Goal: Task Accomplishment & Management: Manage account settings

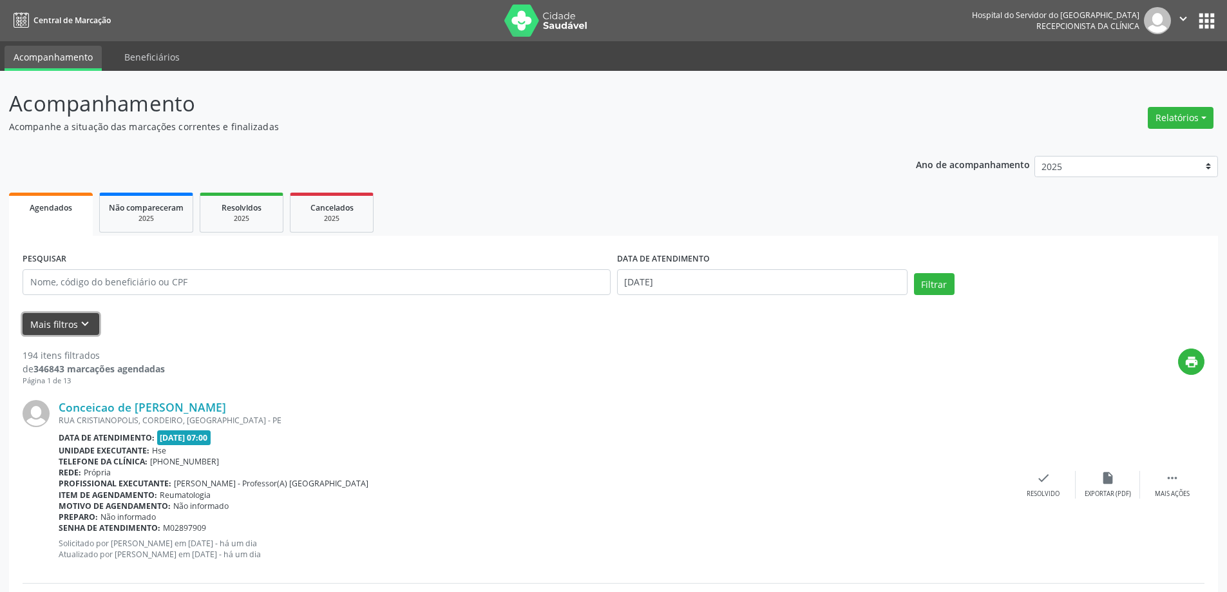
click at [54, 325] on button "Mais filtros keyboard_arrow_down" at bounding box center [61, 324] width 77 height 23
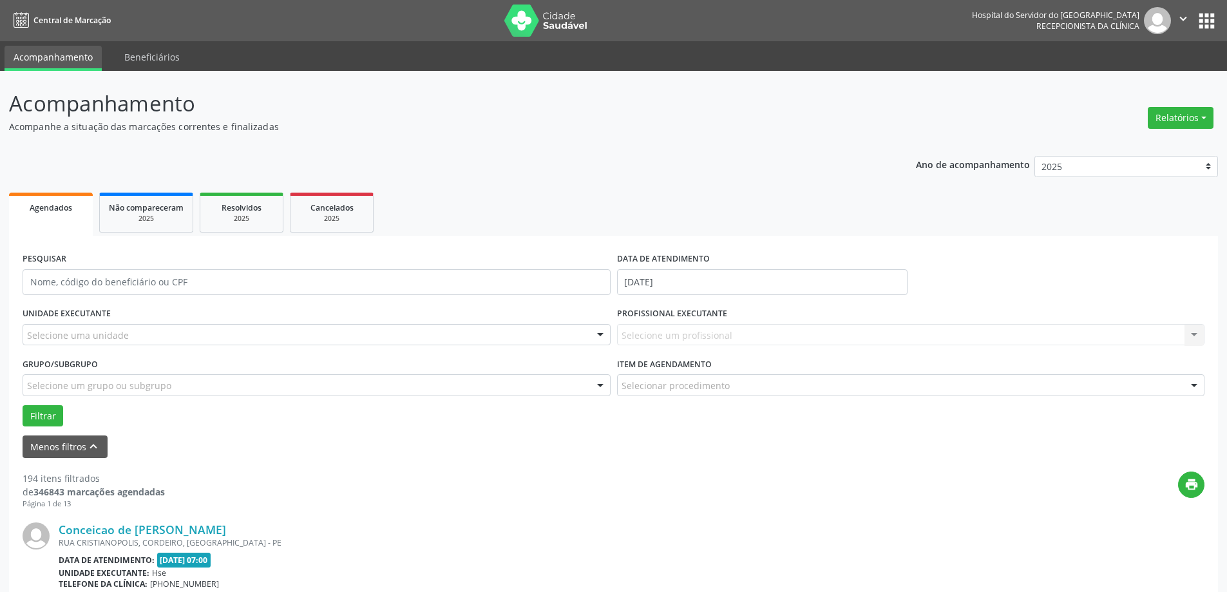
click at [164, 334] on div "Selecione uma unidade" at bounding box center [317, 335] width 588 height 22
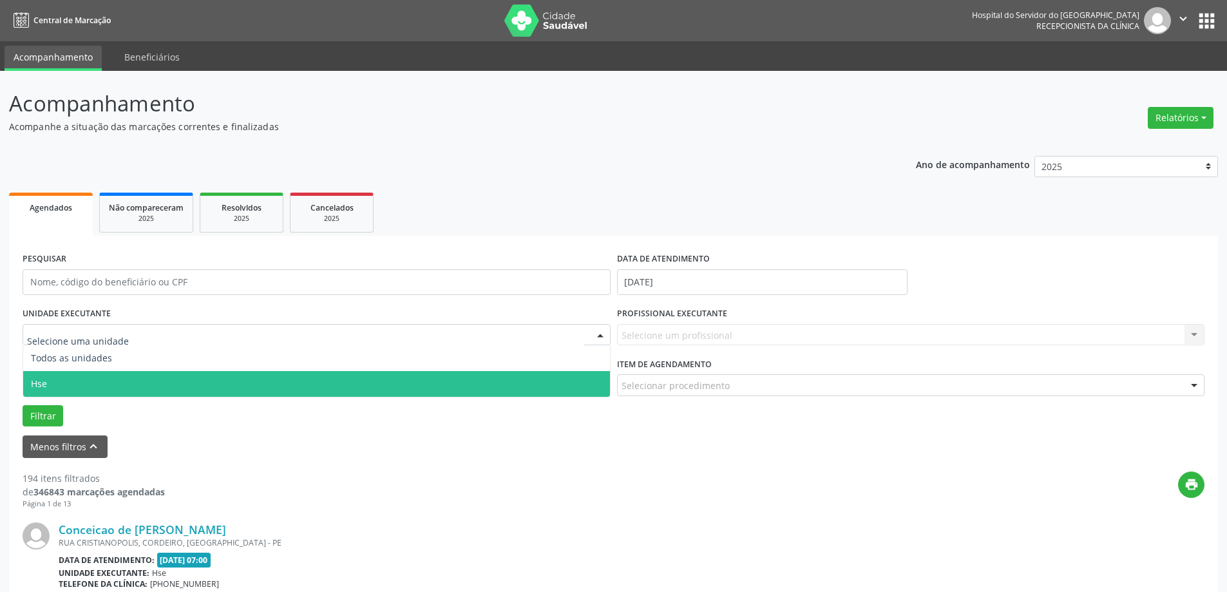
click at [118, 387] on span "Hse" at bounding box center [316, 384] width 587 height 26
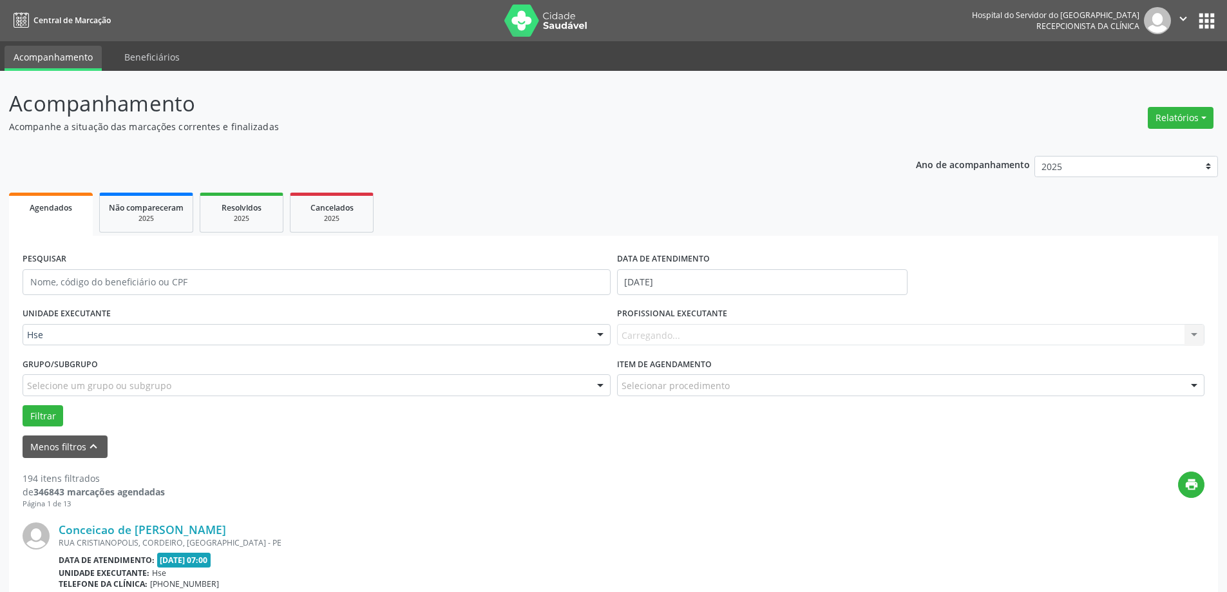
click at [697, 327] on div "Carregando... Nenhum resultado encontrado para: " " Não há nenhuma opção para s…" at bounding box center [911, 335] width 588 height 22
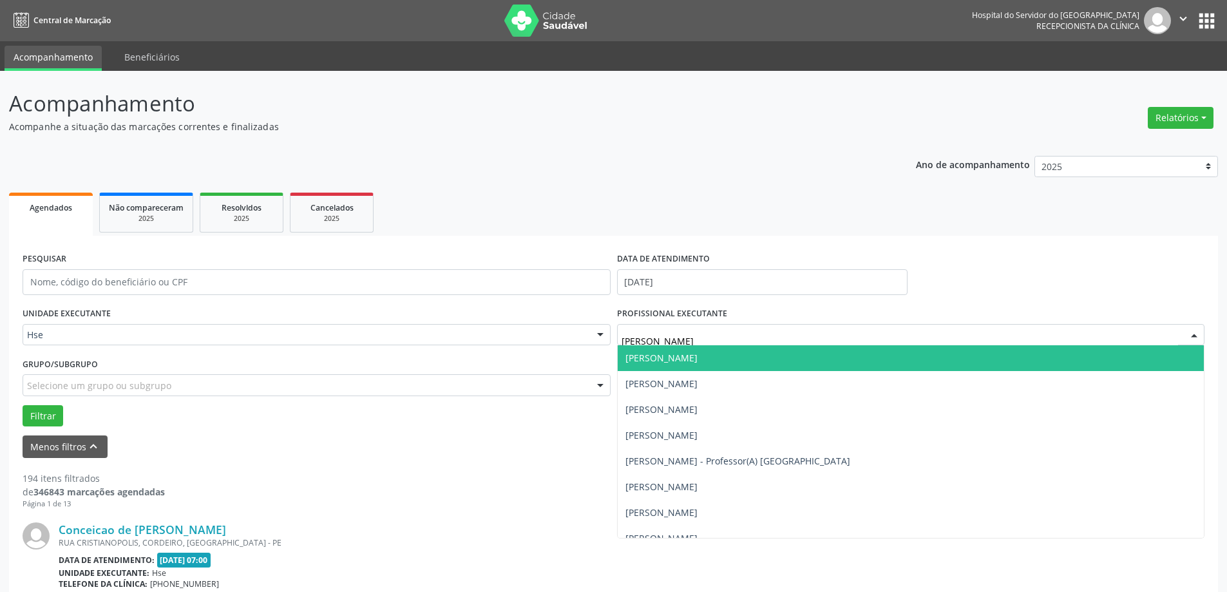
type input "[PERSON_NAME]"
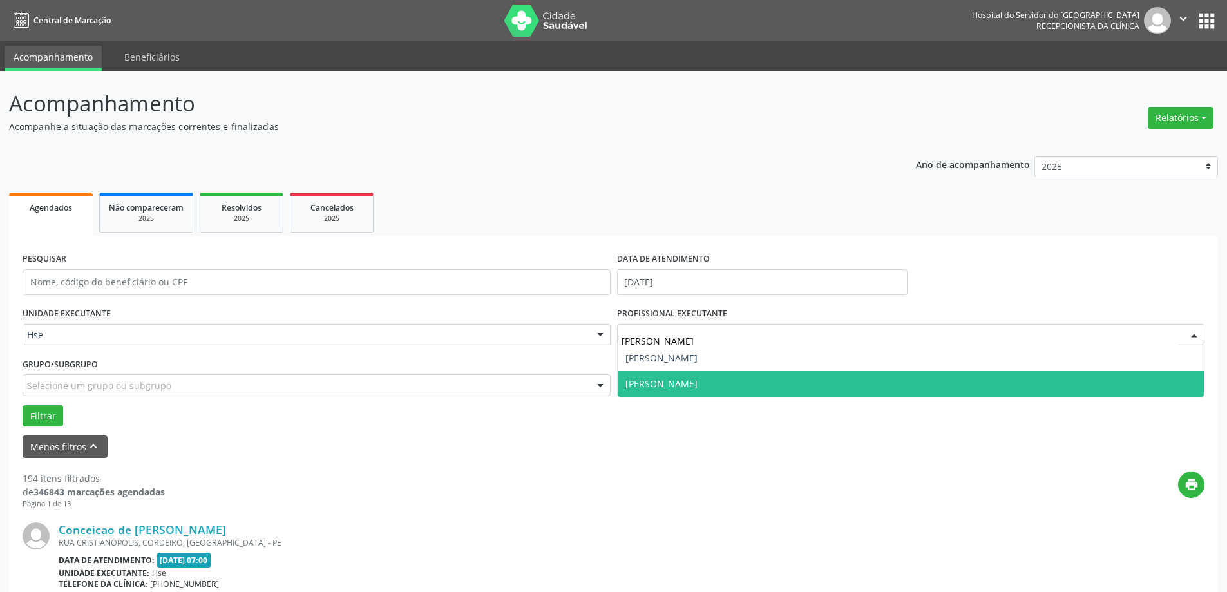
click at [691, 381] on span "[PERSON_NAME]" at bounding box center [662, 384] width 72 height 12
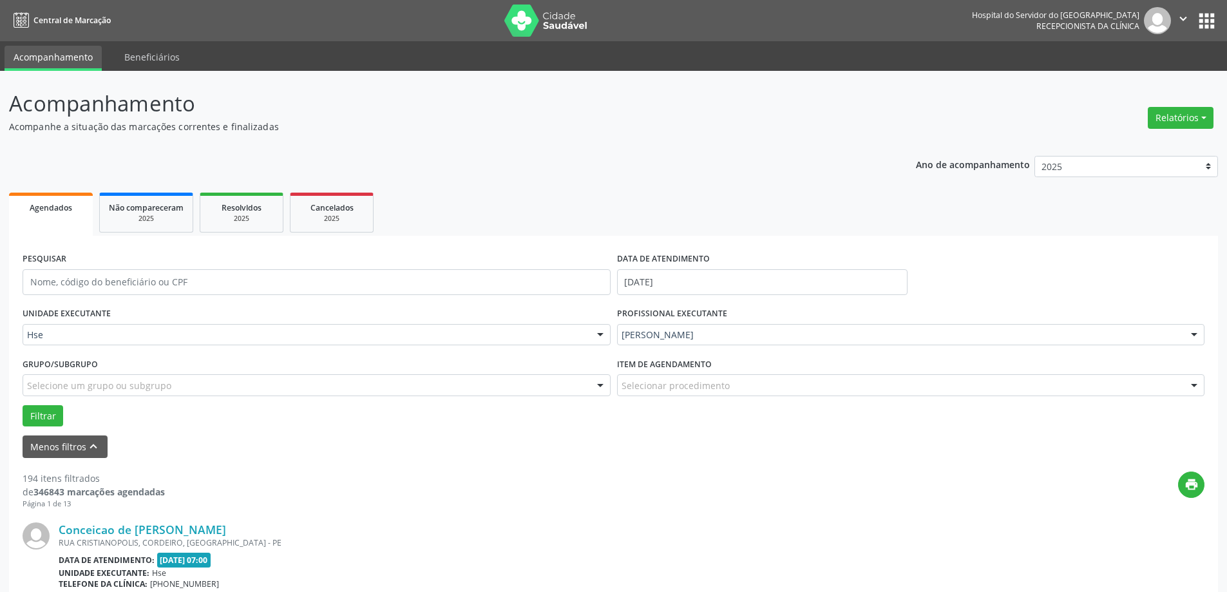
click at [691, 399] on div "Item de agendamento Selecionar procedimento #0000 - Alergologia #0001 - Angiolo…" at bounding box center [911, 379] width 595 height 50
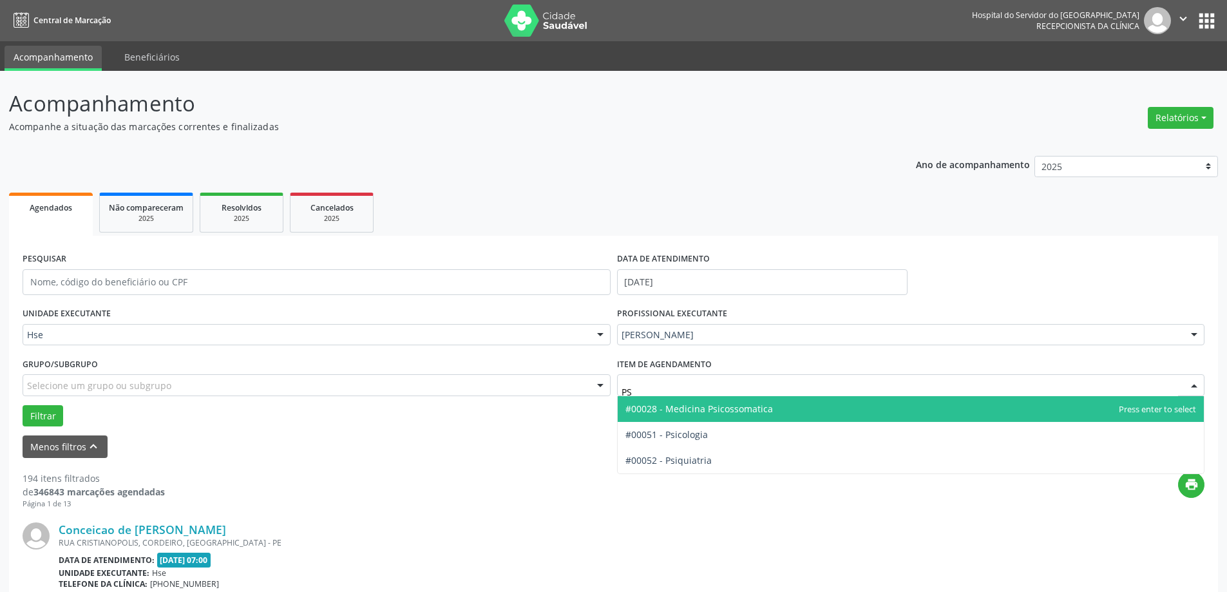
type input "PSI"
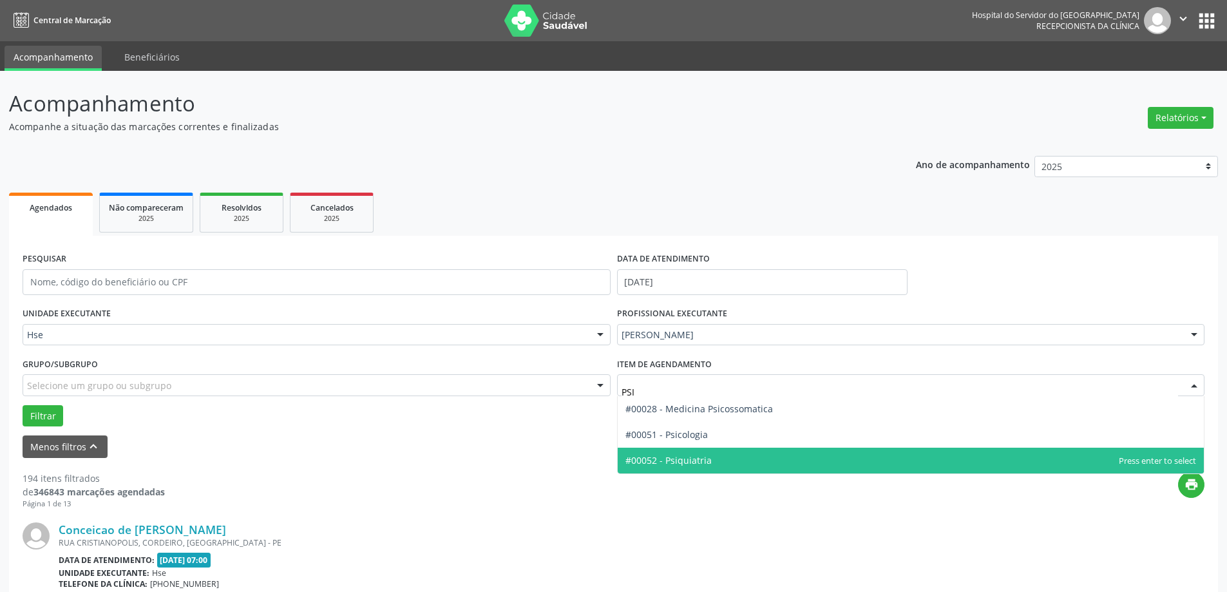
click at [739, 463] on span "#00052 - Psiquiatria" at bounding box center [911, 461] width 587 height 26
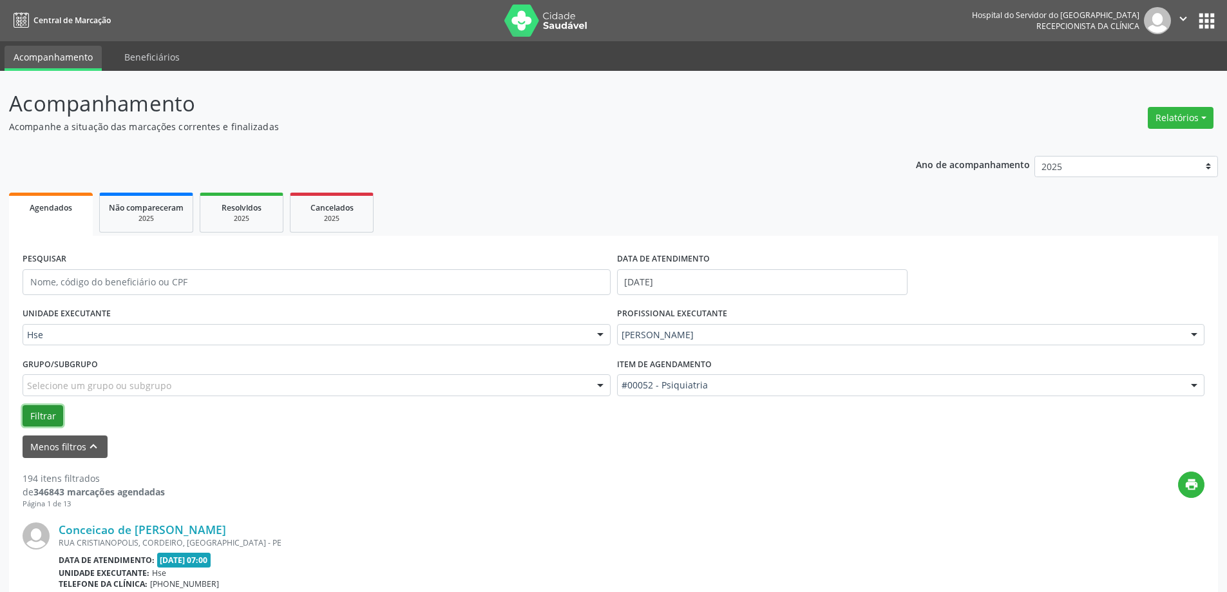
click at [32, 418] on button "Filtrar" at bounding box center [43, 416] width 41 height 22
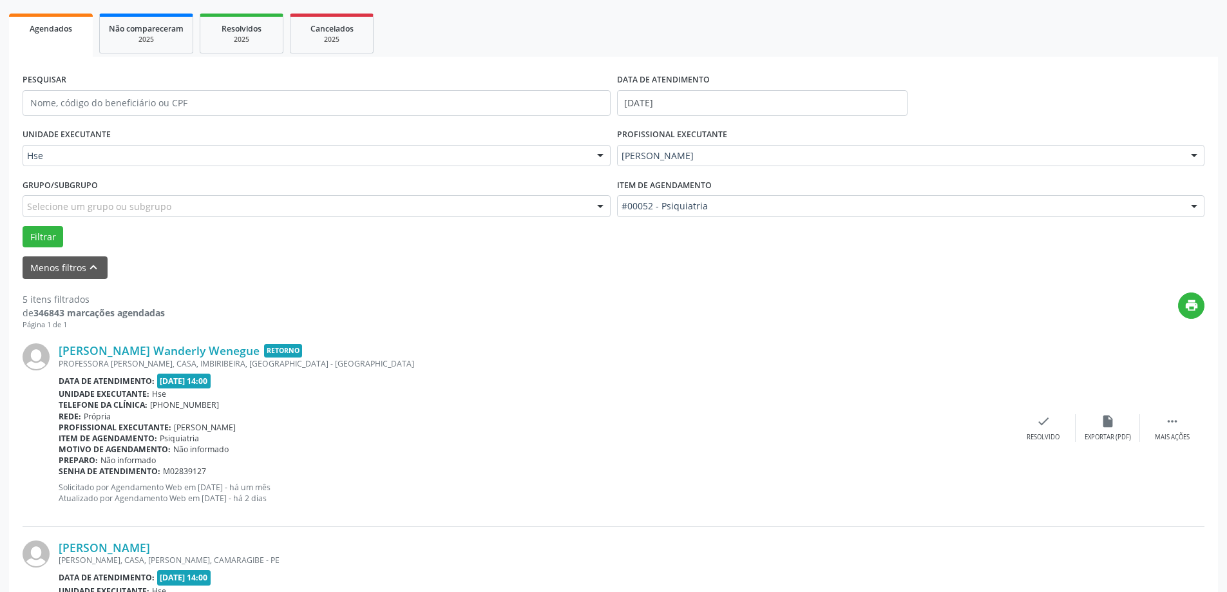
scroll to position [193, 0]
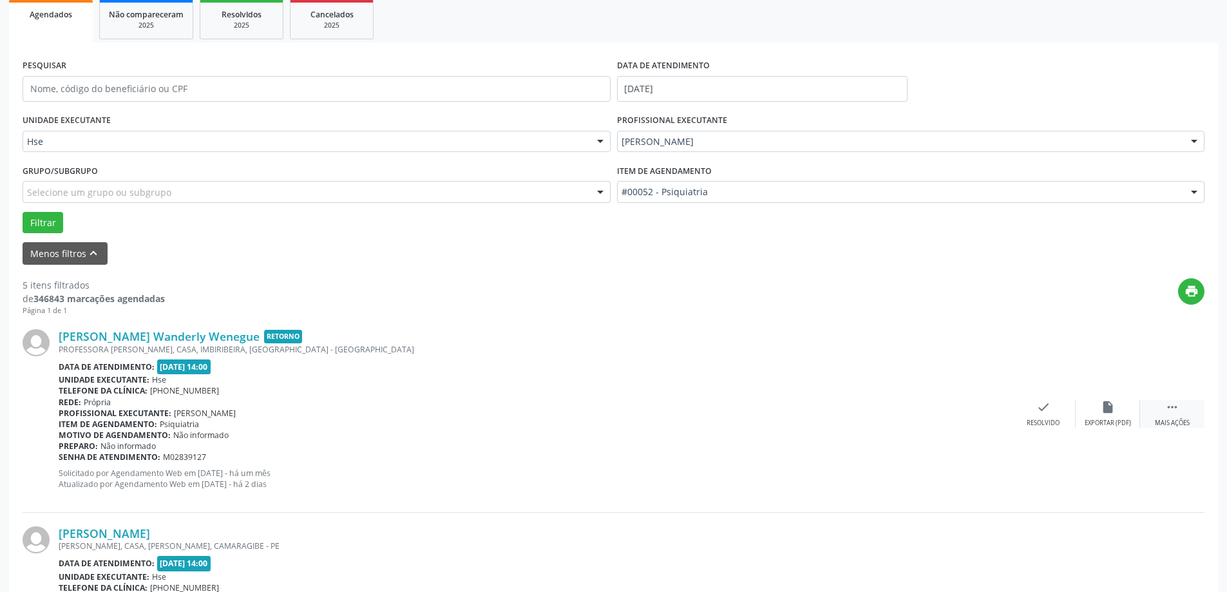
click at [1181, 416] on div " Mais ações" at bounding box center [1172, 414] width 64 height 28
click at [1120, 419] on div "Não compareceu" at bounding box center [1107, 423] width 55 height 9
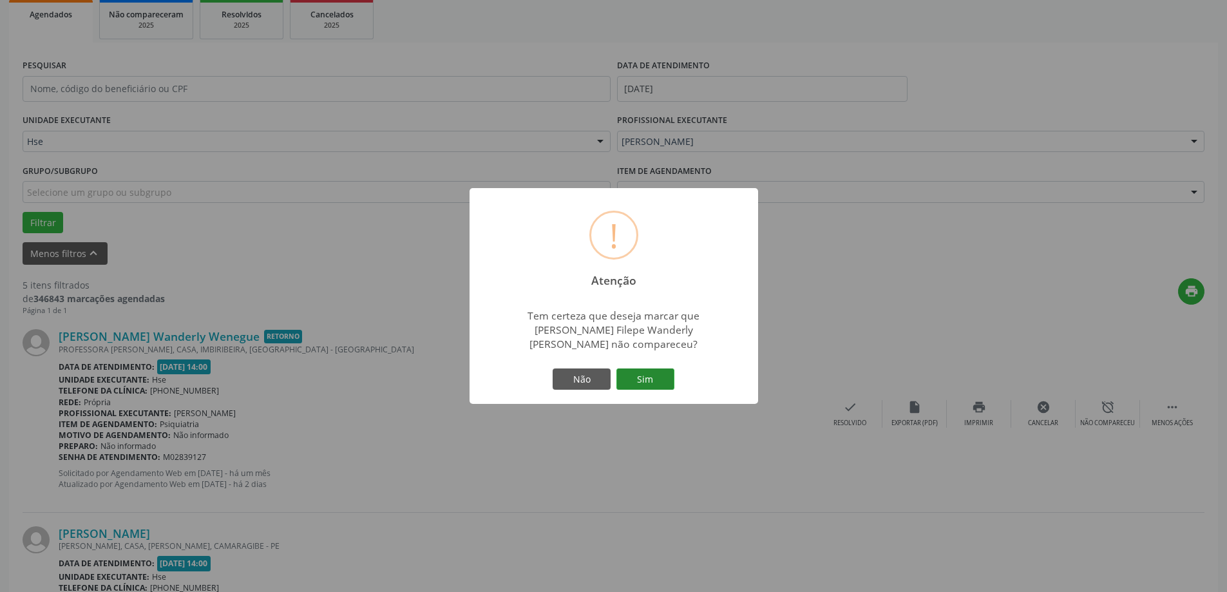
click at [654, 375] on button "Sim" at bounding box center [645, 379] width 58 height 22
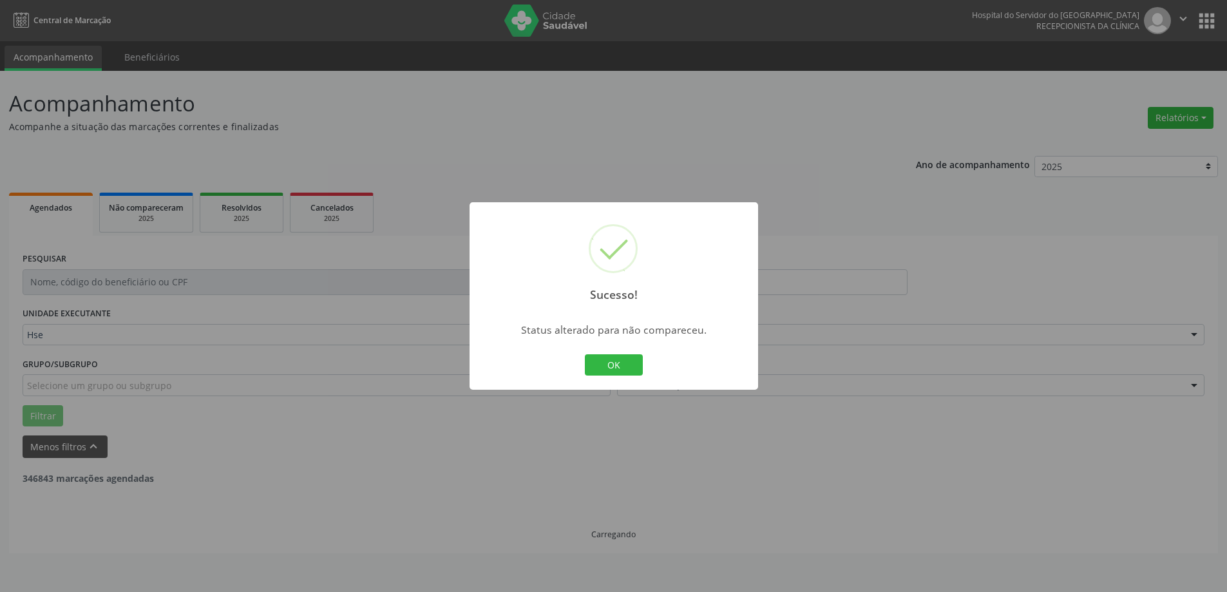
scroll to position [0, 0]
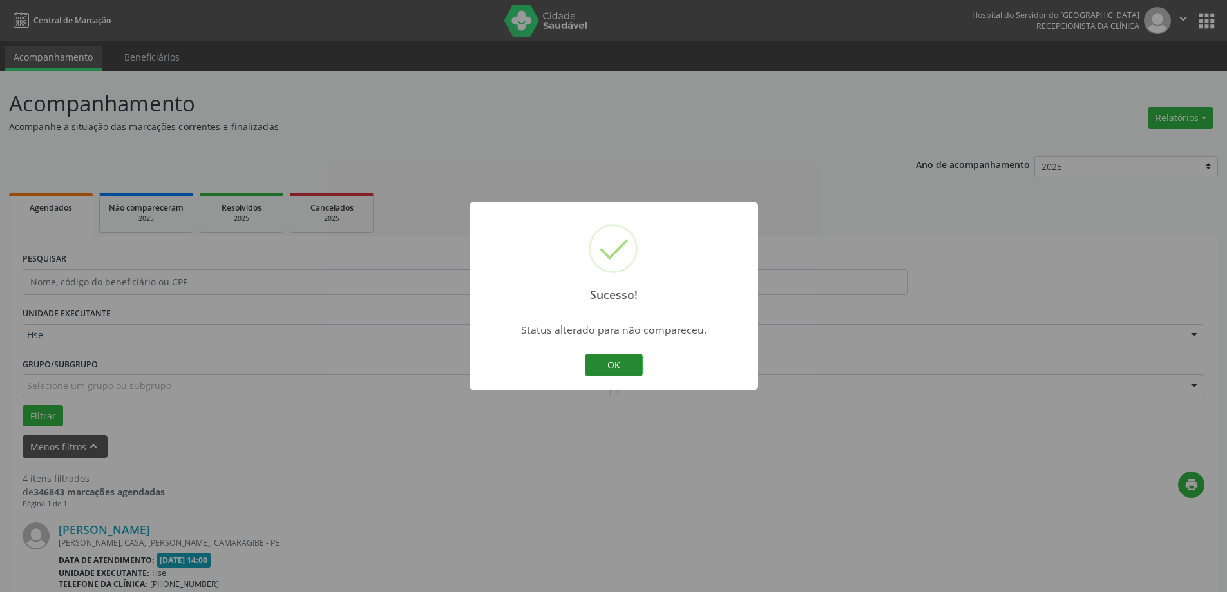
click at [632, 359] on button "OK" at bounding box center [614, 365] width 58 height 22
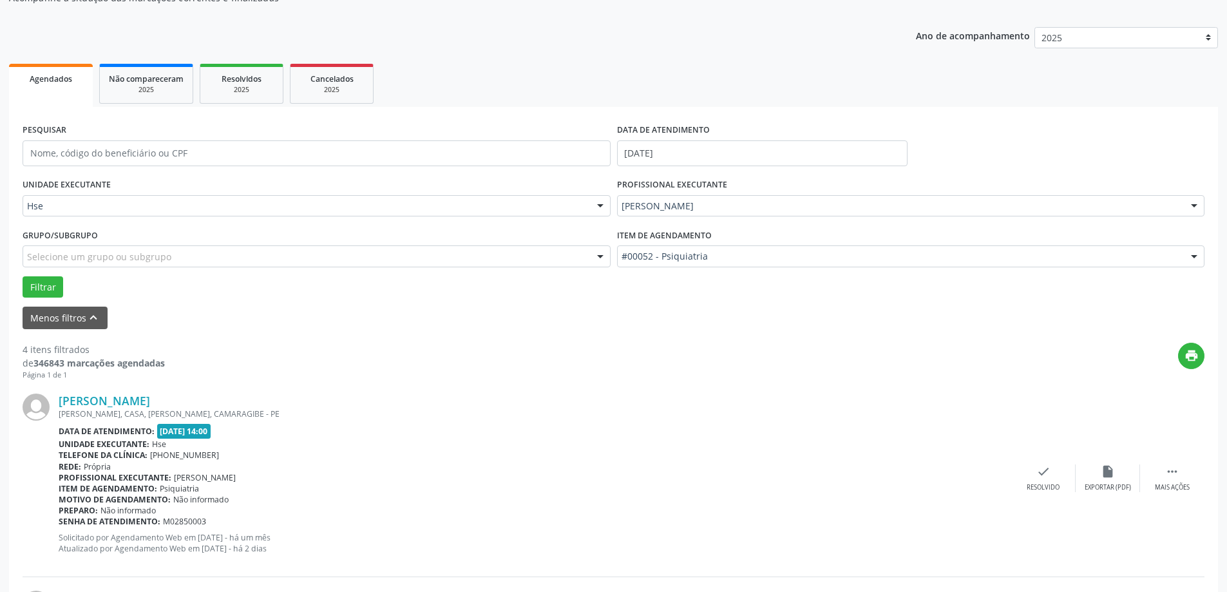
scroll to position [193, 0]
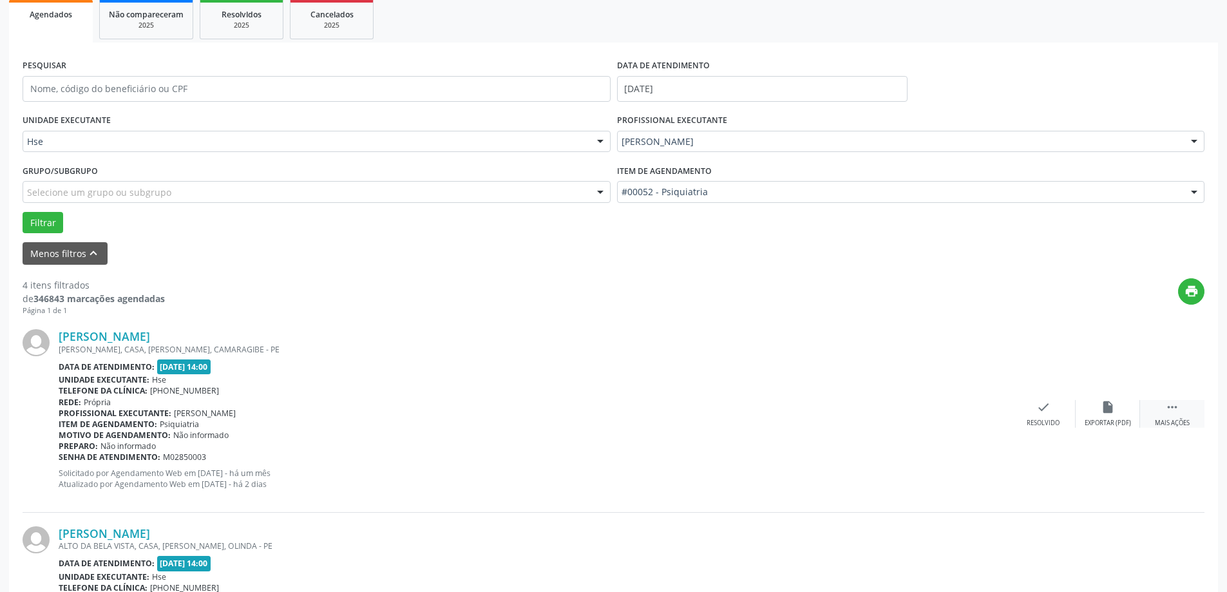
click at [1174, 409] on icon "" at bounding box center [1172, 407] width 14 height 14
click at [1104, 414] on icon "alarm_off" at bounding box center [1108, 407] width 14 height 14
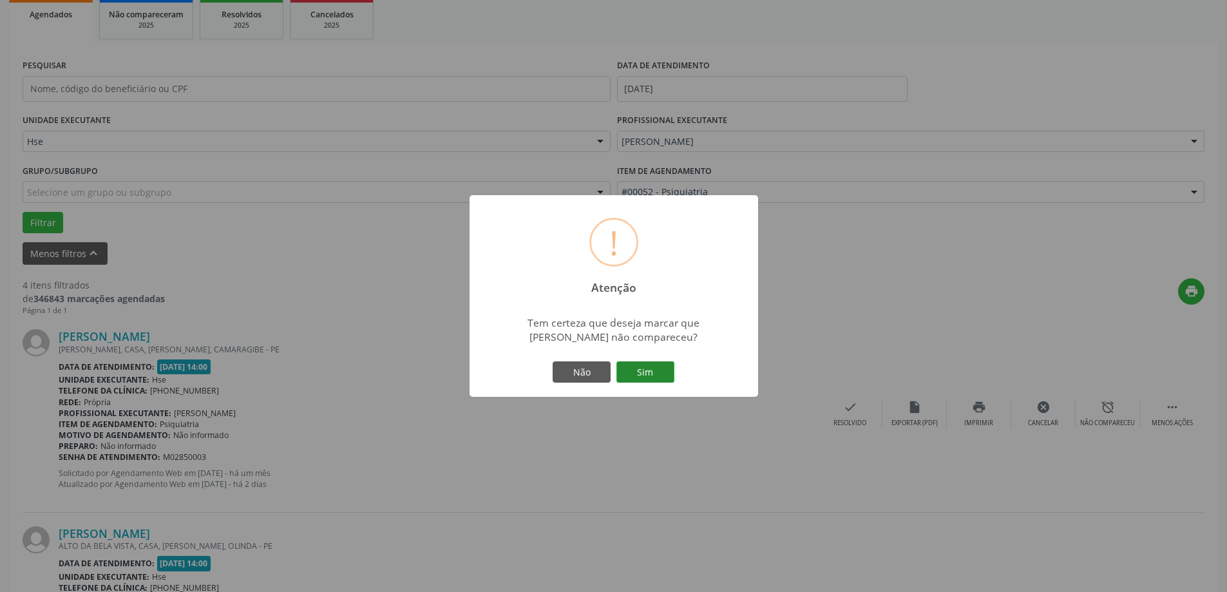
click at [641, 372] on button "Sim" at bounding box center [645, 372] width 58 height 22
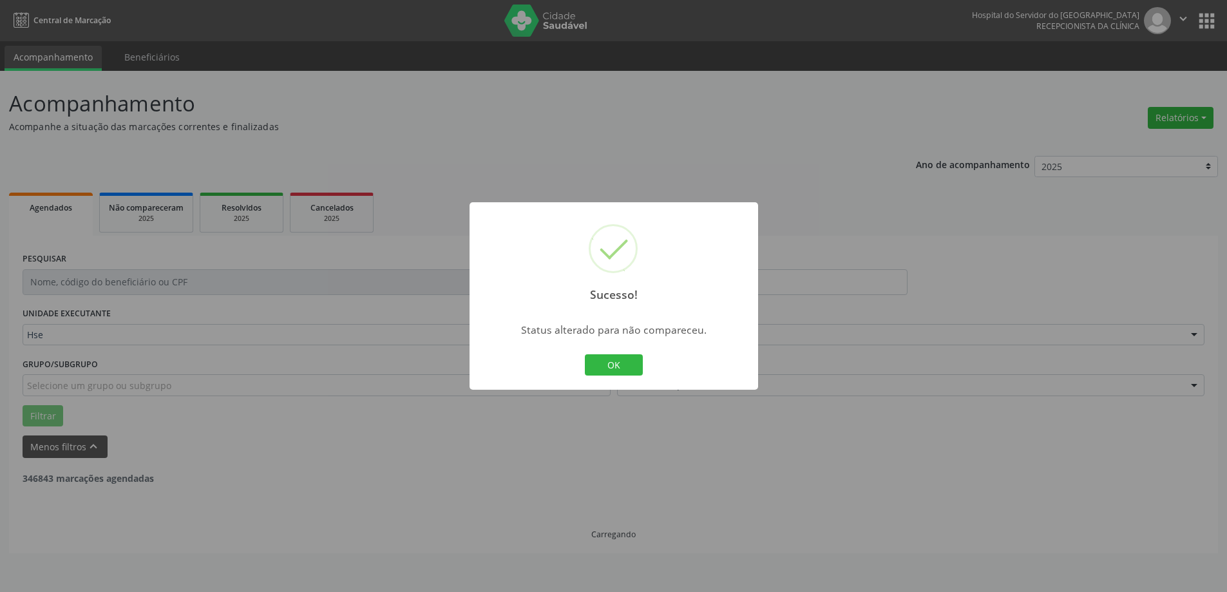
scroll to position [0, 0]
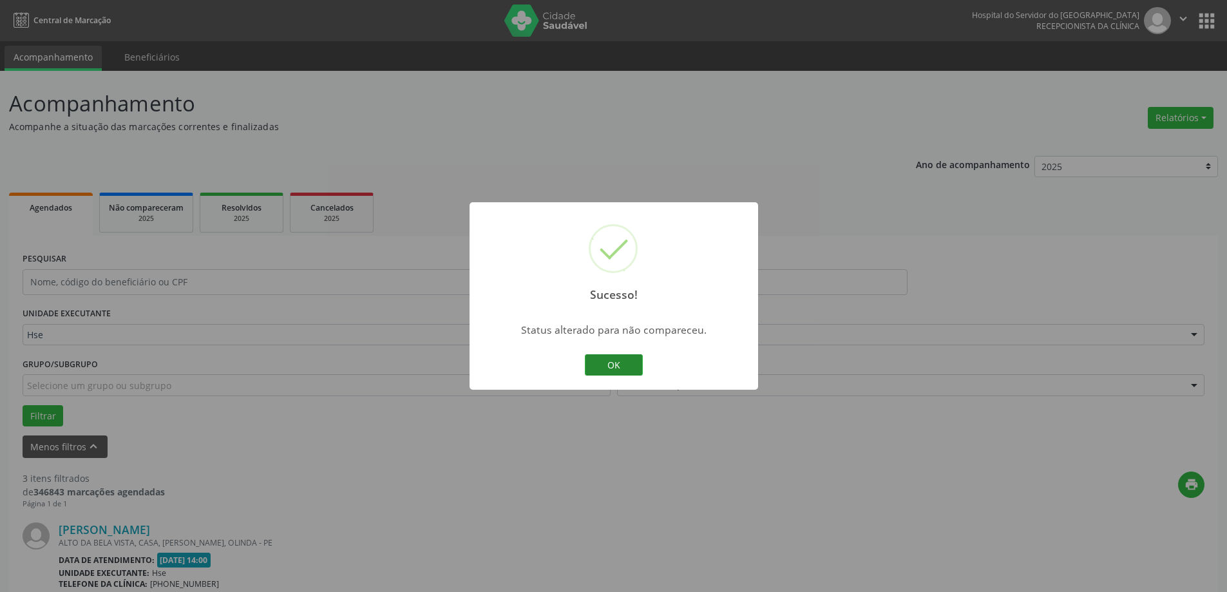
click at [619, 367] on button "OK" at bounding box center [614, 365] width 58 height 22
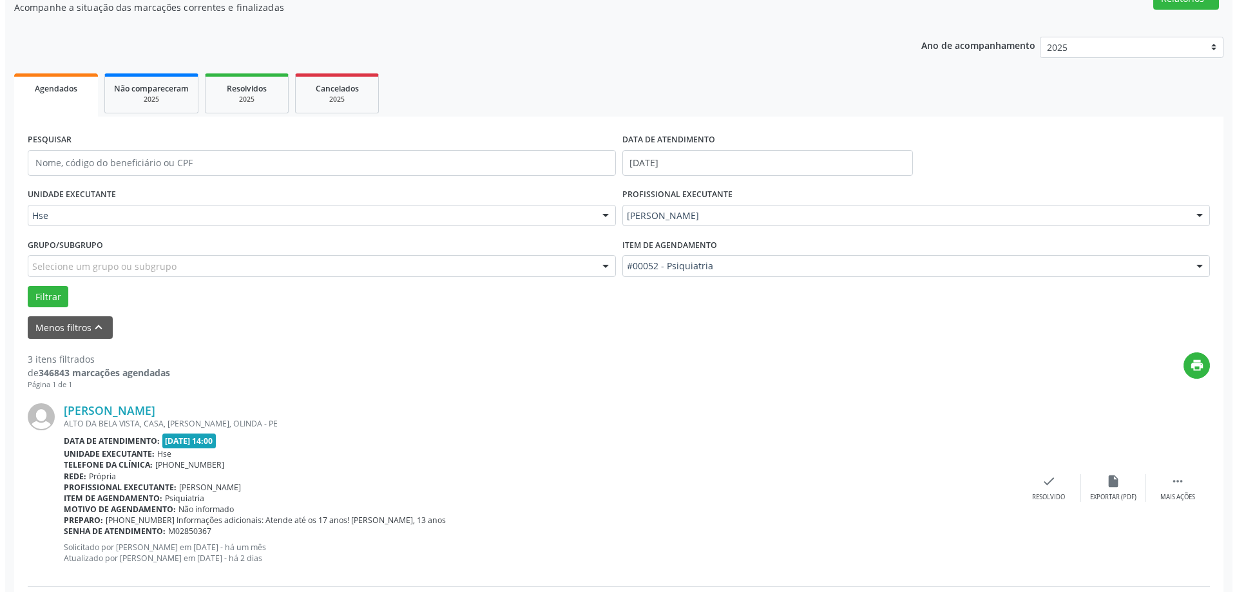
scroll to position [129, 0]
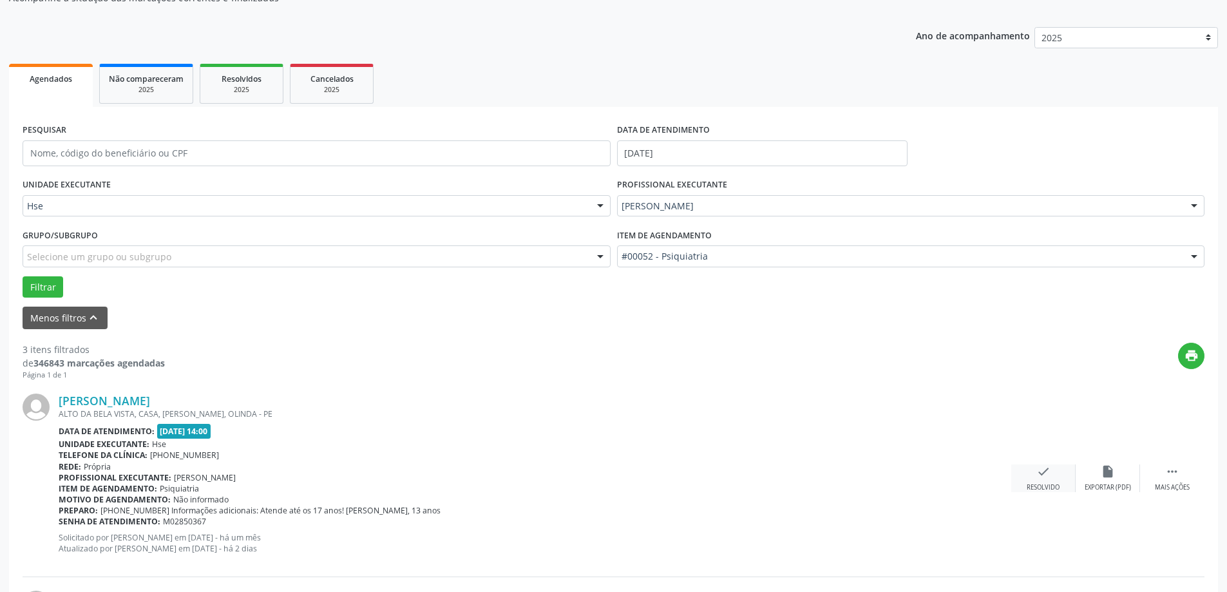
click at [1050, 483] on div "Resolvido" at bounding box center [1043, 487] width 33 height 9
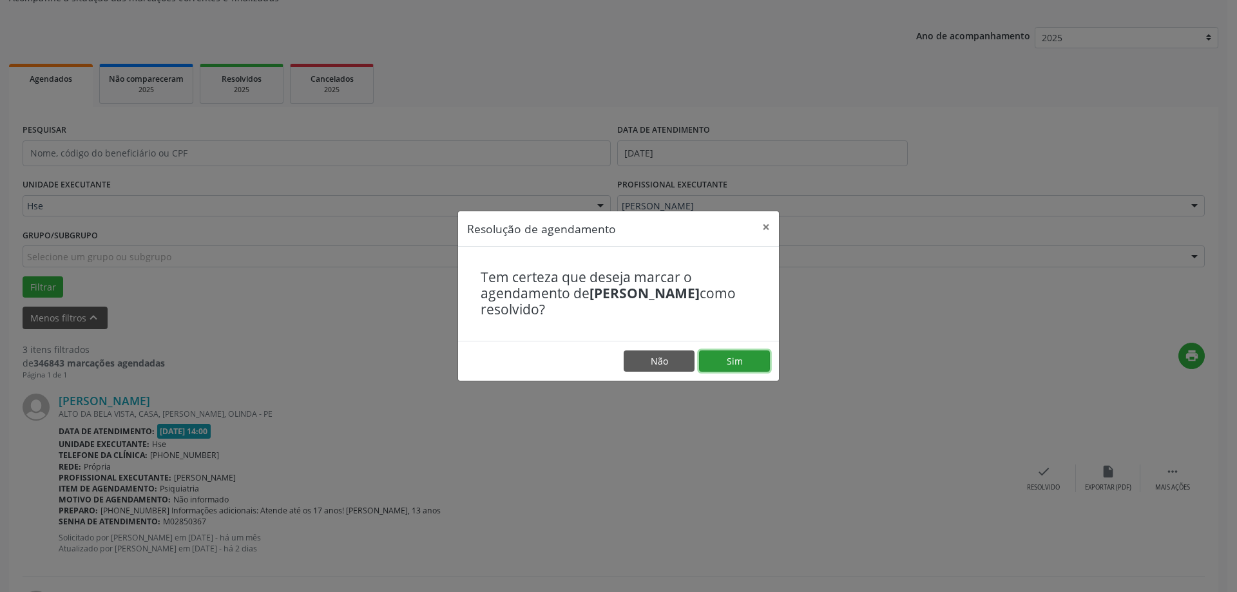
click at [727, 363] on button "Sim" at bounding box center [734, 361] width 71 height 22
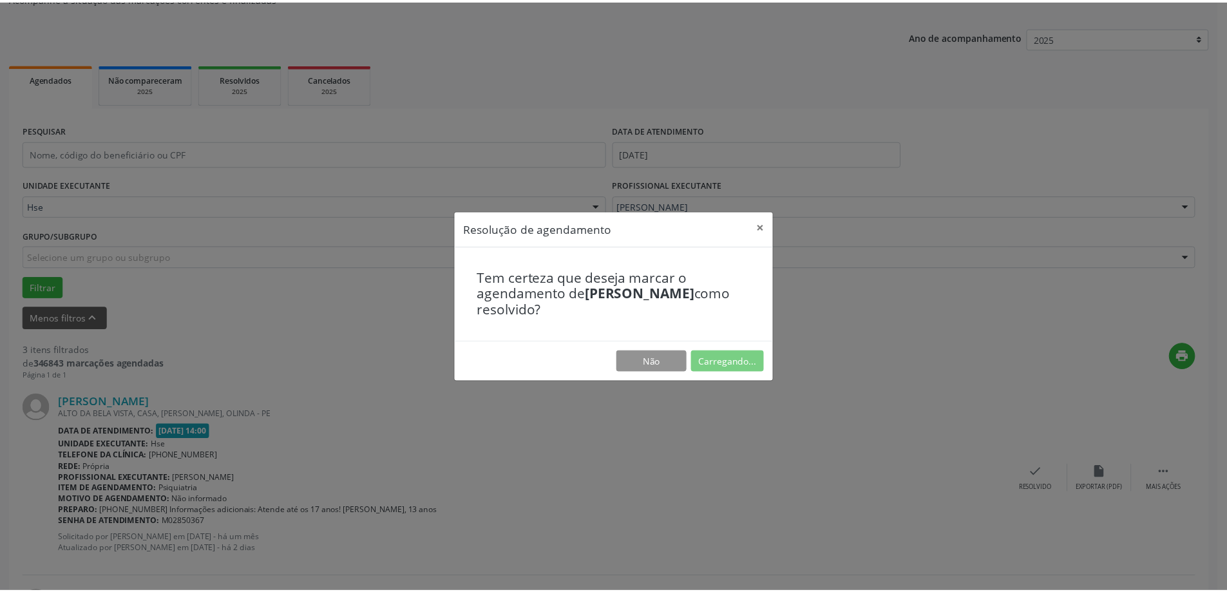
scroll to position [0, 0]
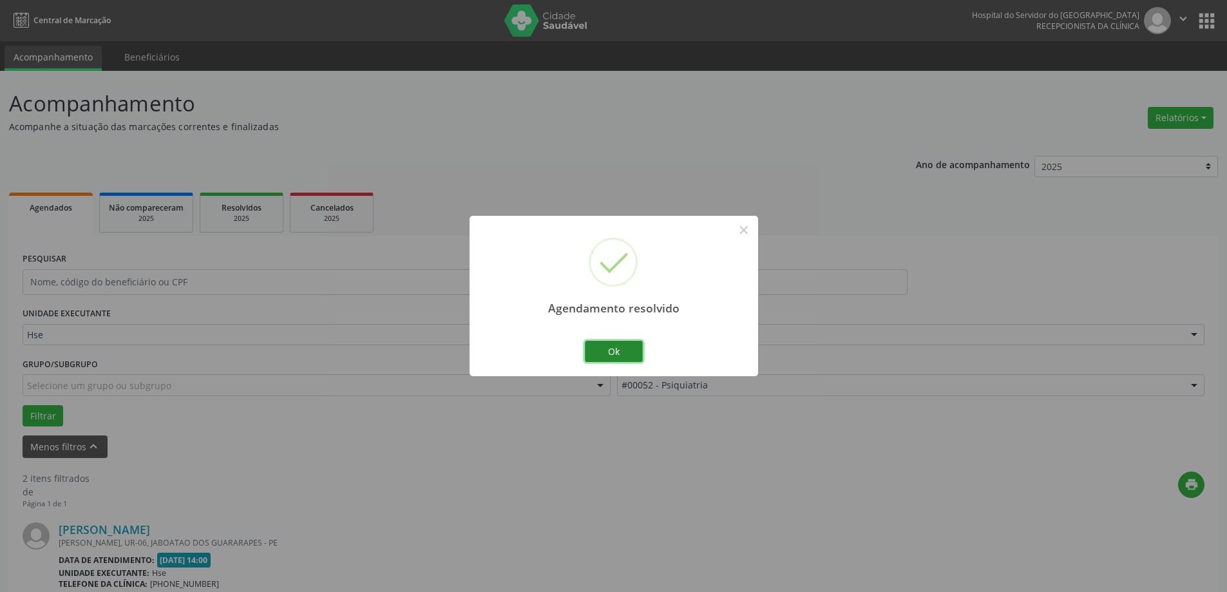
click at [609, 350] on button "Ok" at bounding box center [614, 352] width 58 height 22
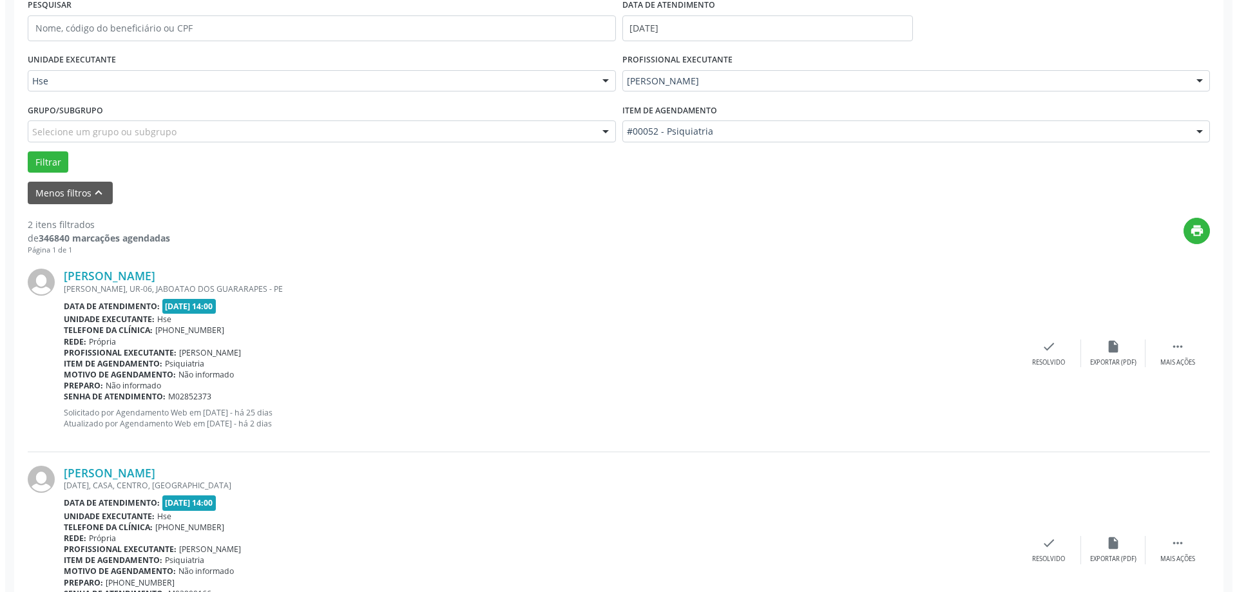
scroll to position [322, 0]
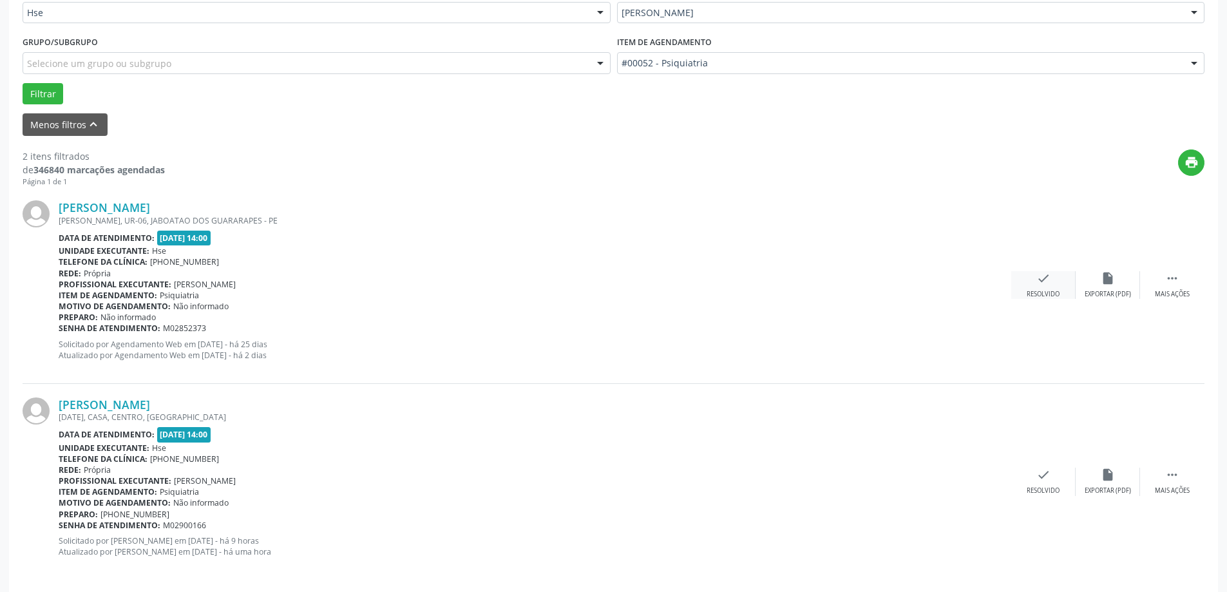
click at [1036, 289] on div "check Resolvido" at bounding box center [1043, 285] width 64 height 28
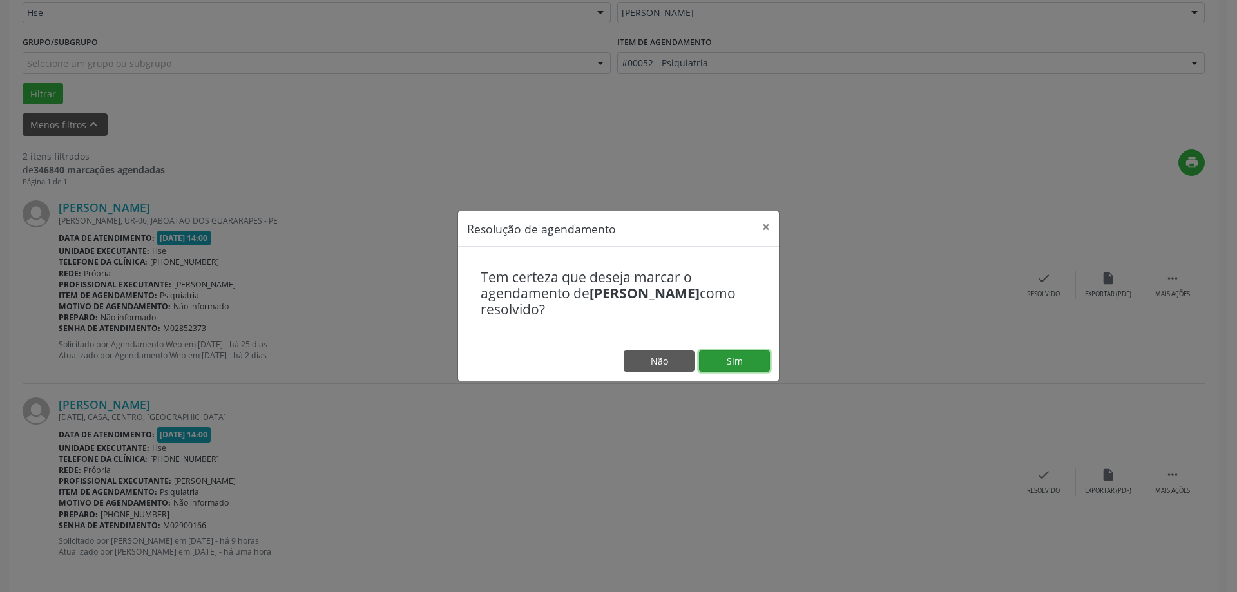
click at [736, 361] on button "Sim" at bounding box center [734, 361] width 71 height 22
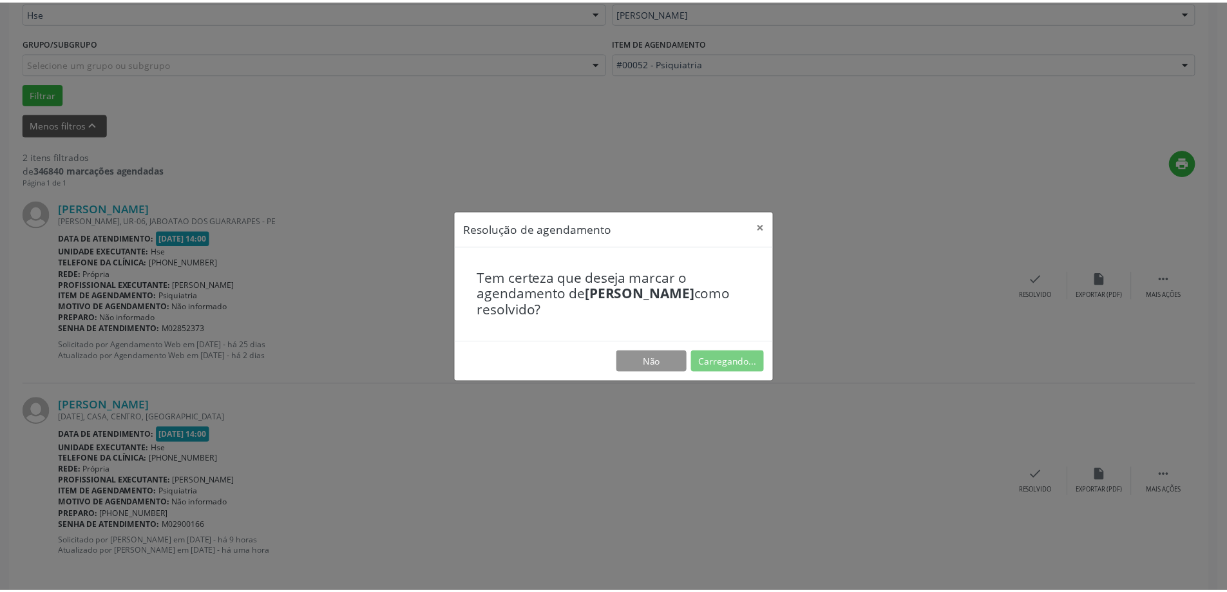
scroll to position [0, 0]
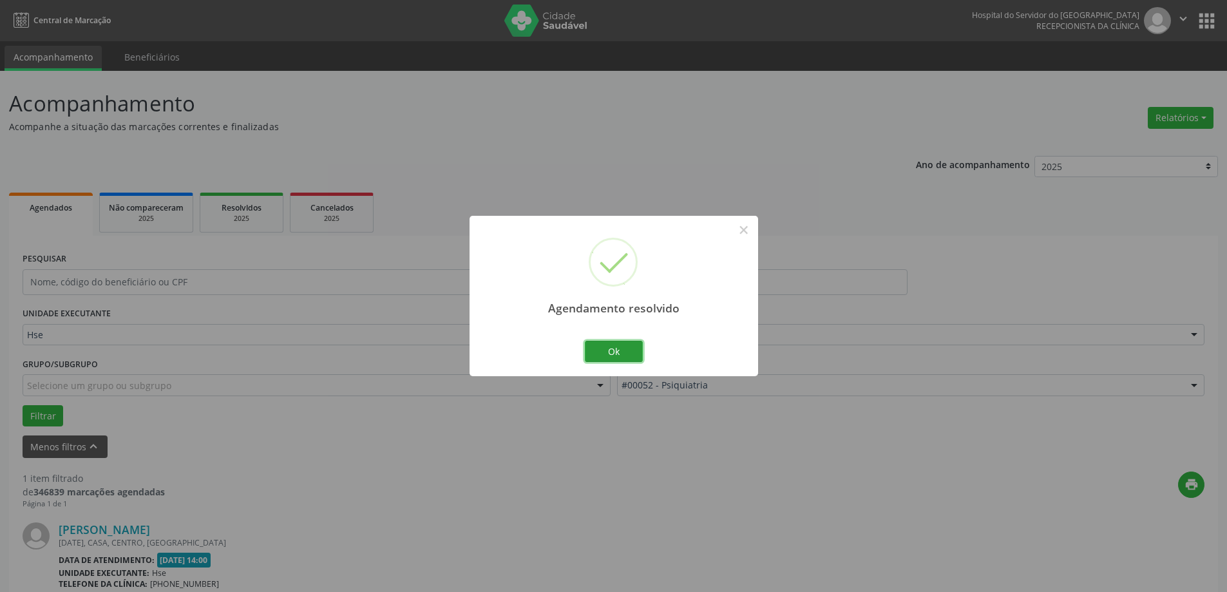
click at [598, 352] on button "Ok" at bounding box center [614, 352] width 58 height 22
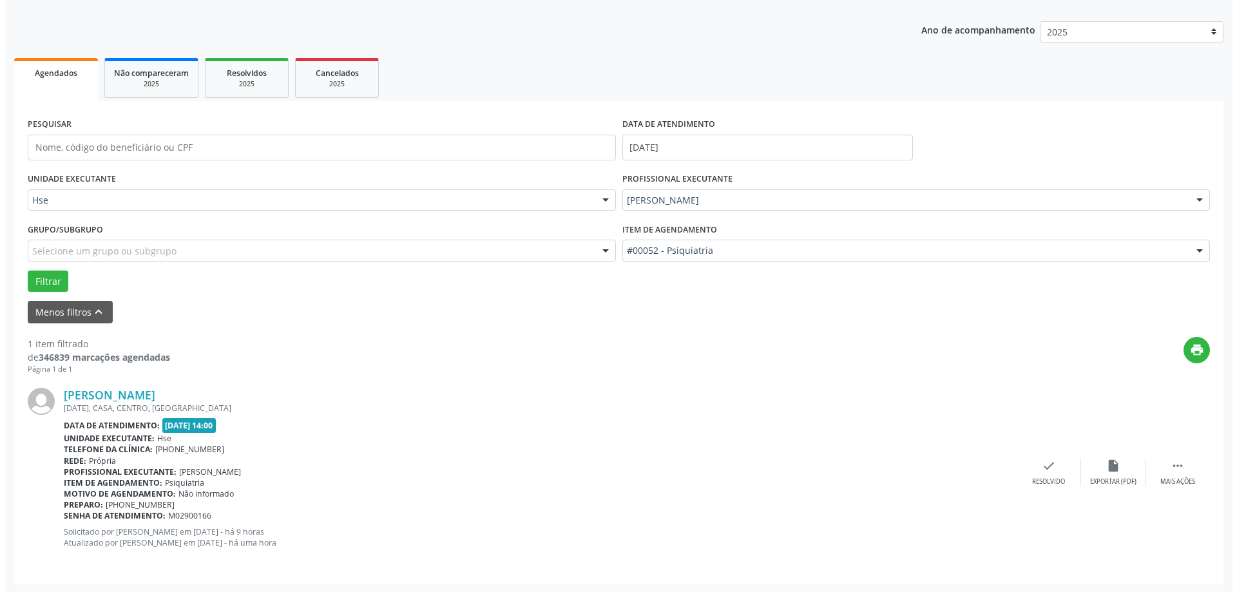
scroll to position [136, 0]
click at [1049, 474] on div "check Resolvido" at bounding box center [1043, 471] width 64 height 28
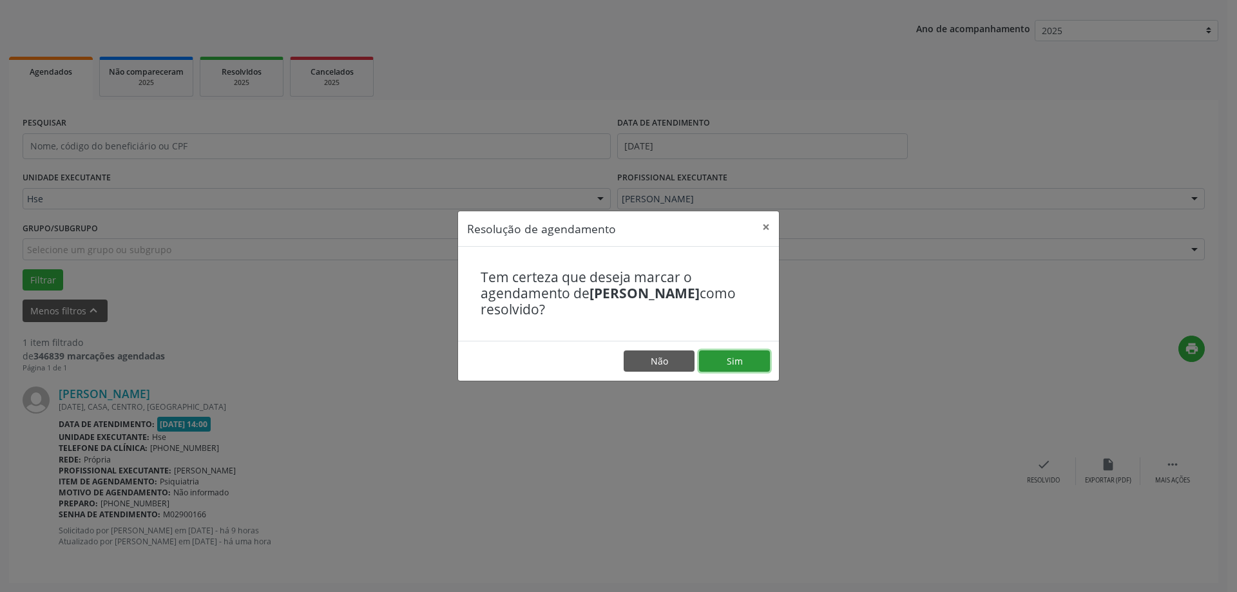
click at [759, 369] on button "Sim" at bounding box center [734, 361] width 71 height 22
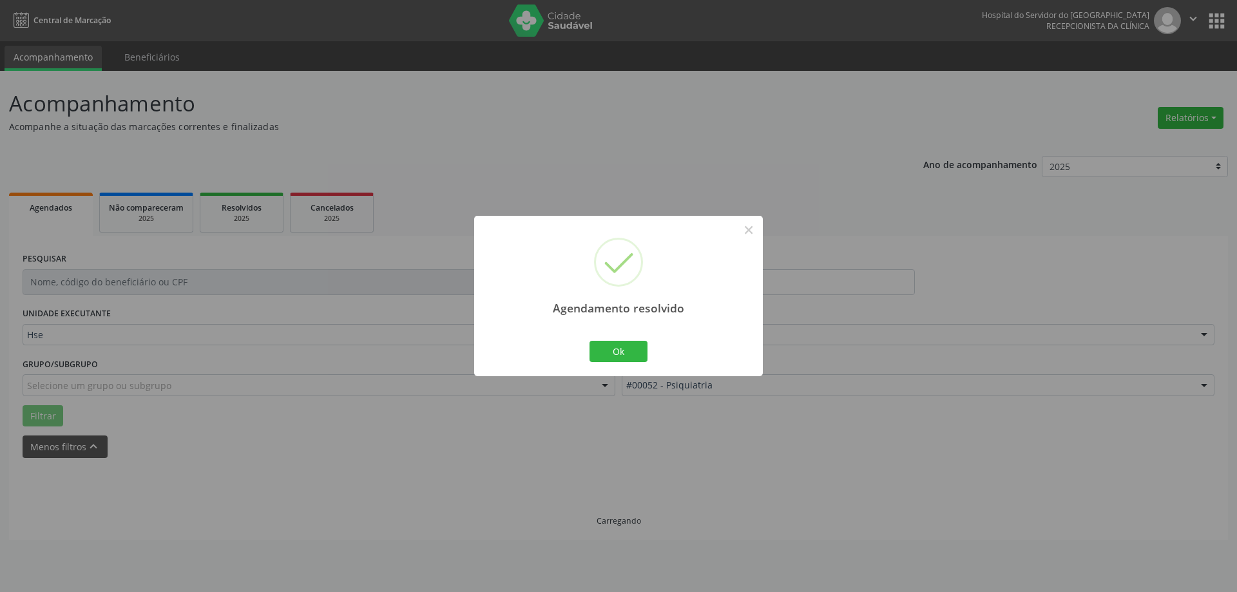
scroll to position [0, 0]
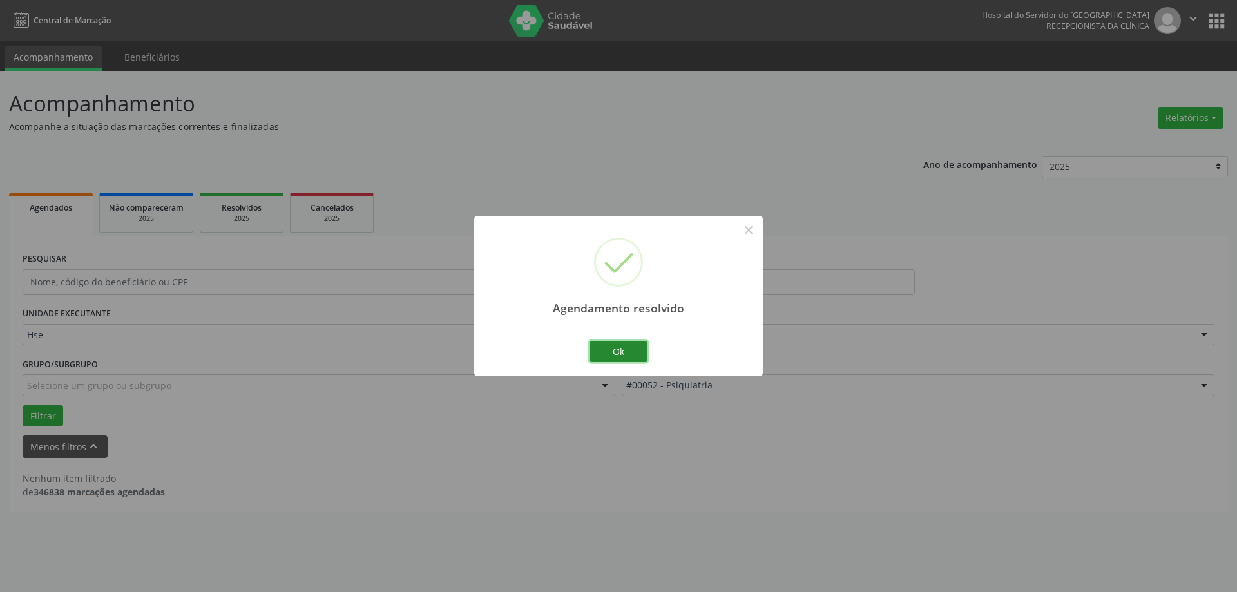
click at [624, 356] on button "Ok" at bounding box center [618, 352] width 58 height 22
